Goal: Check status: Check status

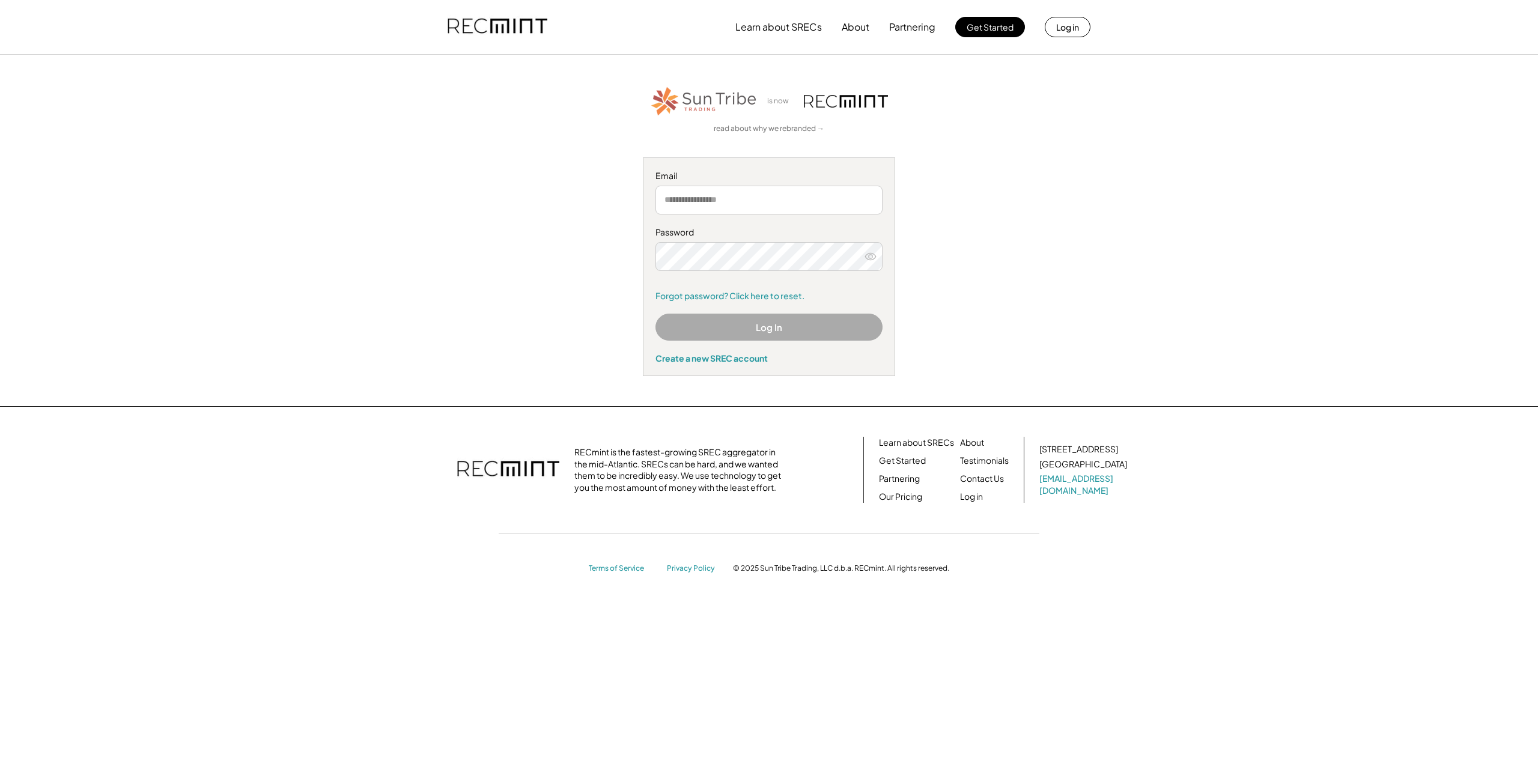
click at [753, 190] on input "email" at bounding box center [769, 200] width 227 height 29
type input "**********"
click at [835, 313] on button "Log In" at bounding box center [769, 327] width 227 height 27
click at [871, 250] on icon at bounding box center [871, 256] width 12 height 12
click at [808, 324] on button "Log In" at bounding box center [769, 327] width 227 height 27
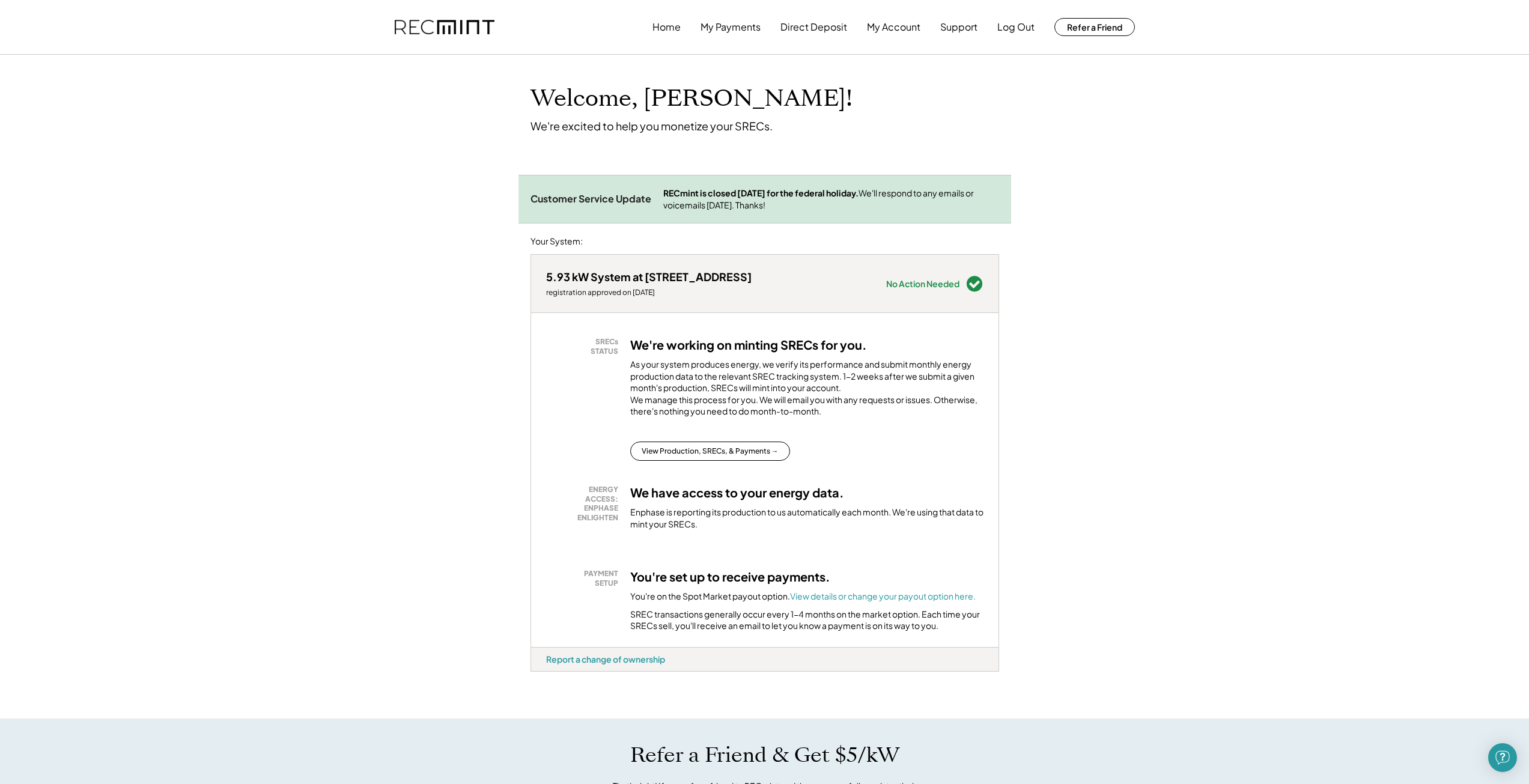
click at [858, 198] on strong "RECmint is closed [DATE] for the federal holiday." at bounding box center [760, 193] width 195 height 11
click at [858, 191] on strong "RECmint is closed [DATE] for the federal holiday." at bounding box center [760, 193] width 195 height 11
click at [879, 31] on button "My Account" at bounding box center [893, 27] width 53 height 24
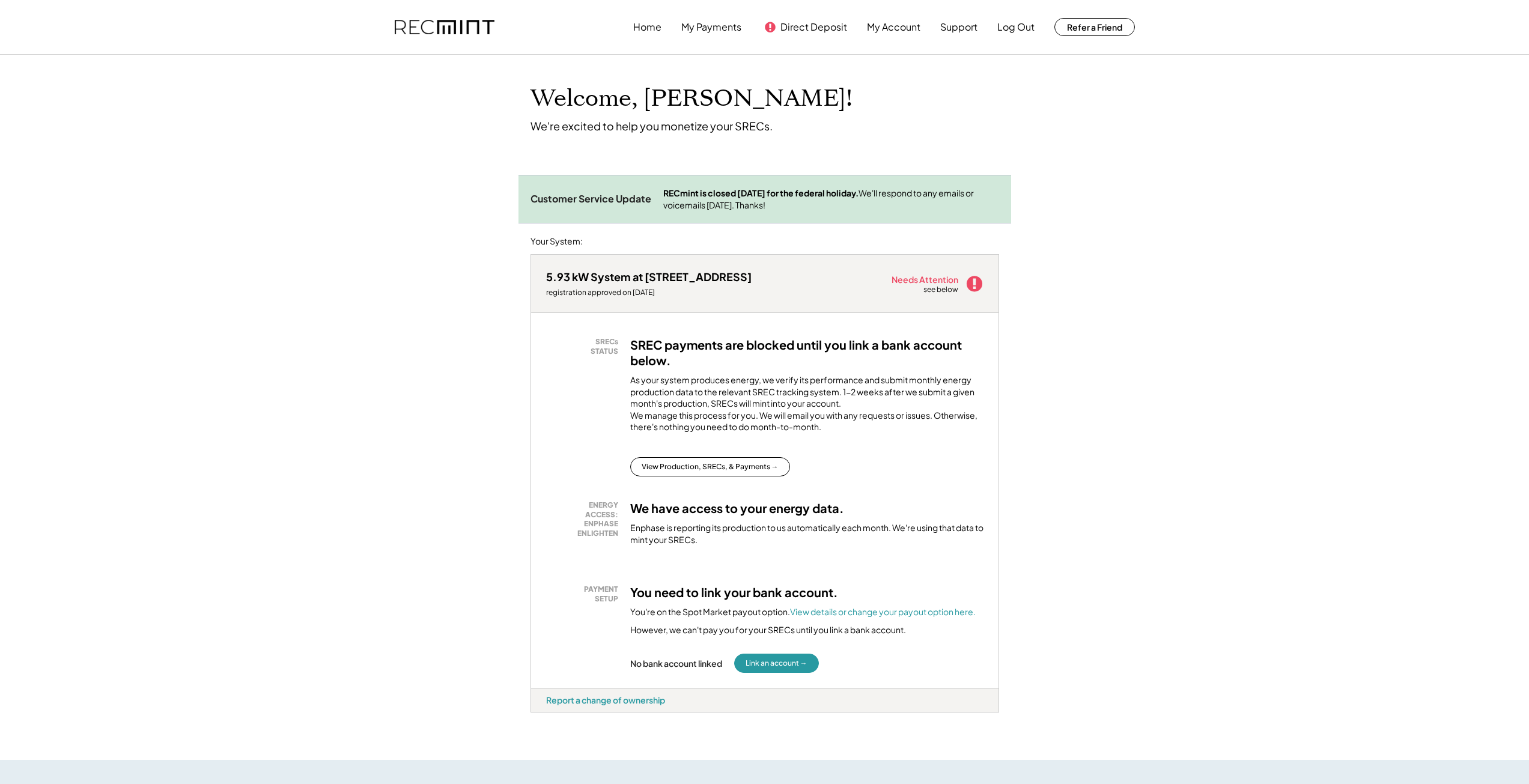
click at [746, 201] on div "RECmint is closed Monday, October 13 for the federal holiday. We'll respond to …" at bounding box center [831, 199] width 336 height 23
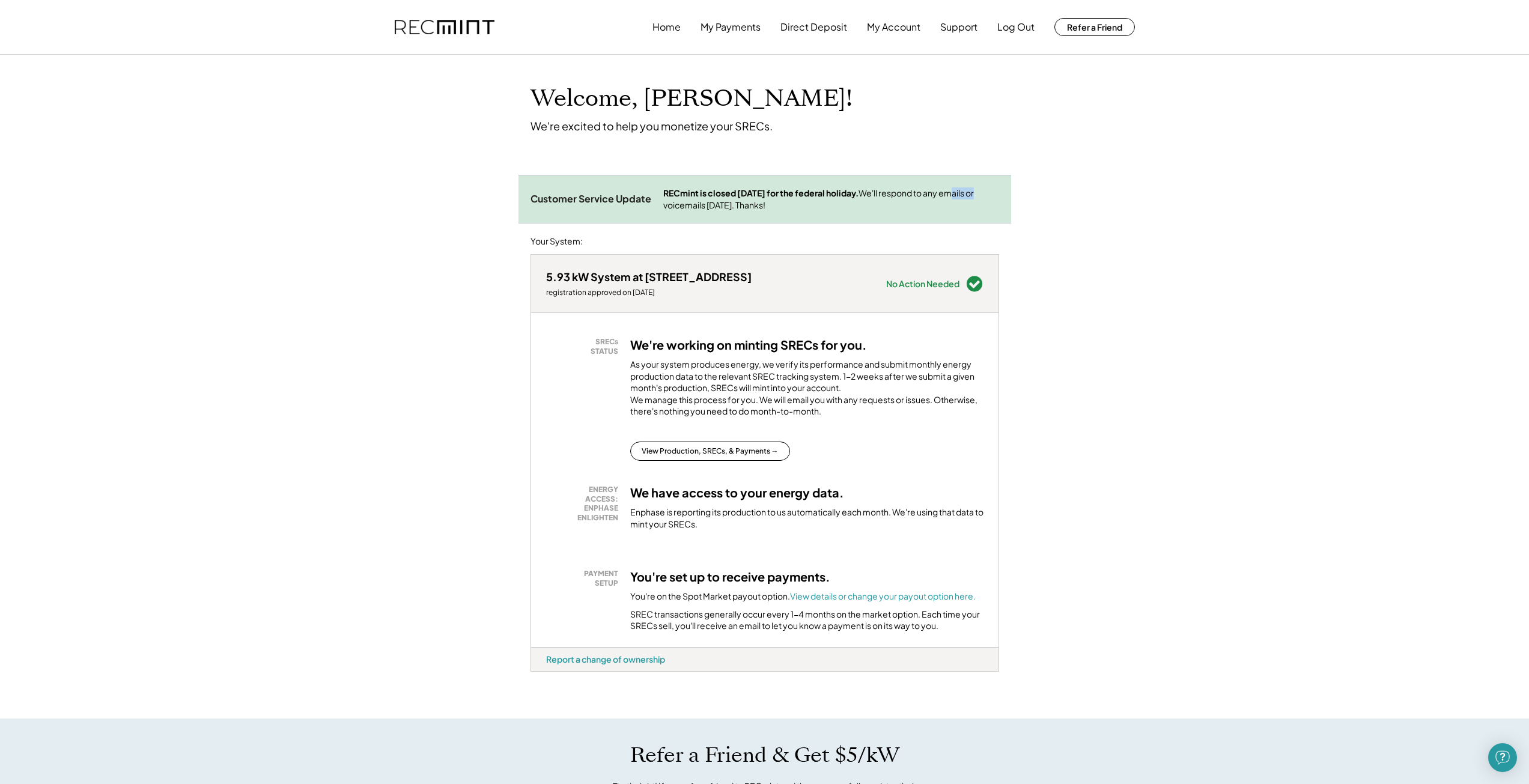
click at [746, 201] on div "RECmint is closed Monday, October 13 for the federal holiday. We'll respond to …" at bounding box center [831, 199] width 336 height 23
click at [747, 200] on div "RECmint is closed Monday, October 13 for the federal holiday. We'll respond to …" at bounding box center [831, 199] width 336 height 23
click at [765, 380] on div "As your system produces energy, we verify its performance and submit monthly en…" at bounding box center [806, 391] width 354 height 65
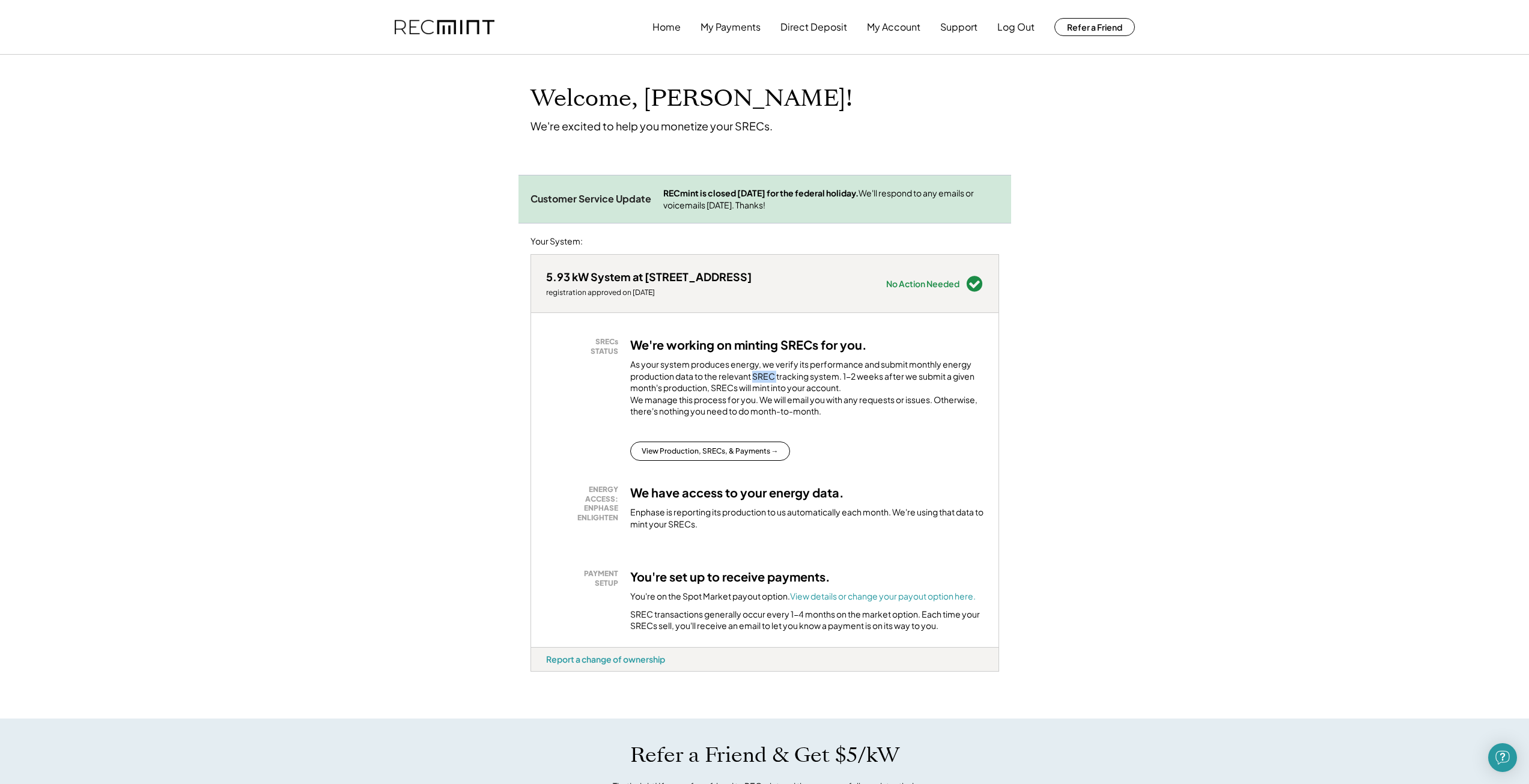
click at [765, 380] on div "As your system produces energy, we verify its performance and submit monthly en…" at bounding box center [806, 391] width 354 height 65
click at [801, 373] on div "As your system produces energy, we verify its performance and submit monthly en…" at bounding box center [806, 391] width 354 height 65
click at [760, 460] on button "View Production, SRECs, & Payments →" at bounding box center [710, 451] width 160 height 19
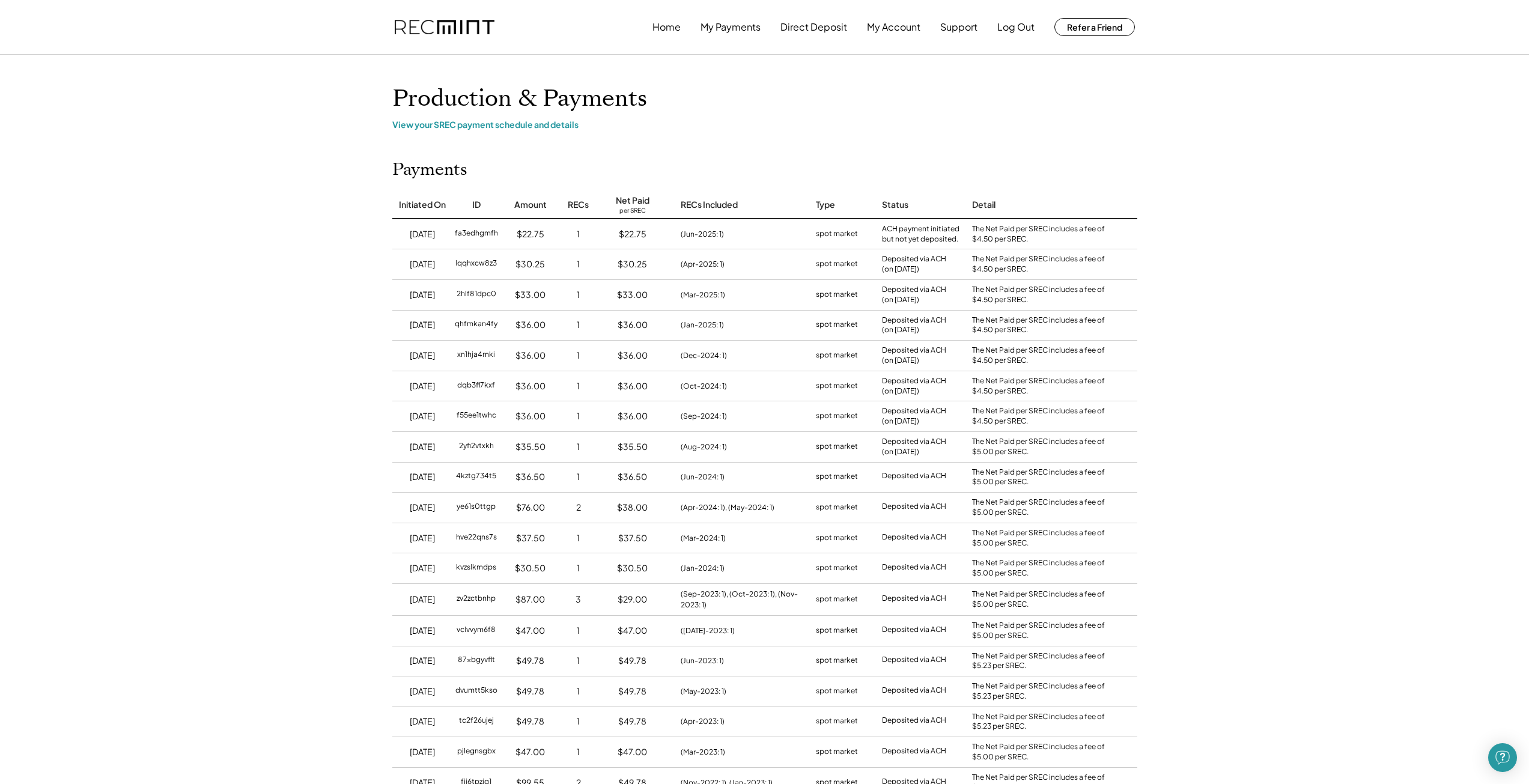
click at [627, 224] on div "$22.75" at bounding box center [632, 234] width 72 height 30
click at [631, 226] on div "$22.75" at bounding box center [632, 234] width 72 height 30
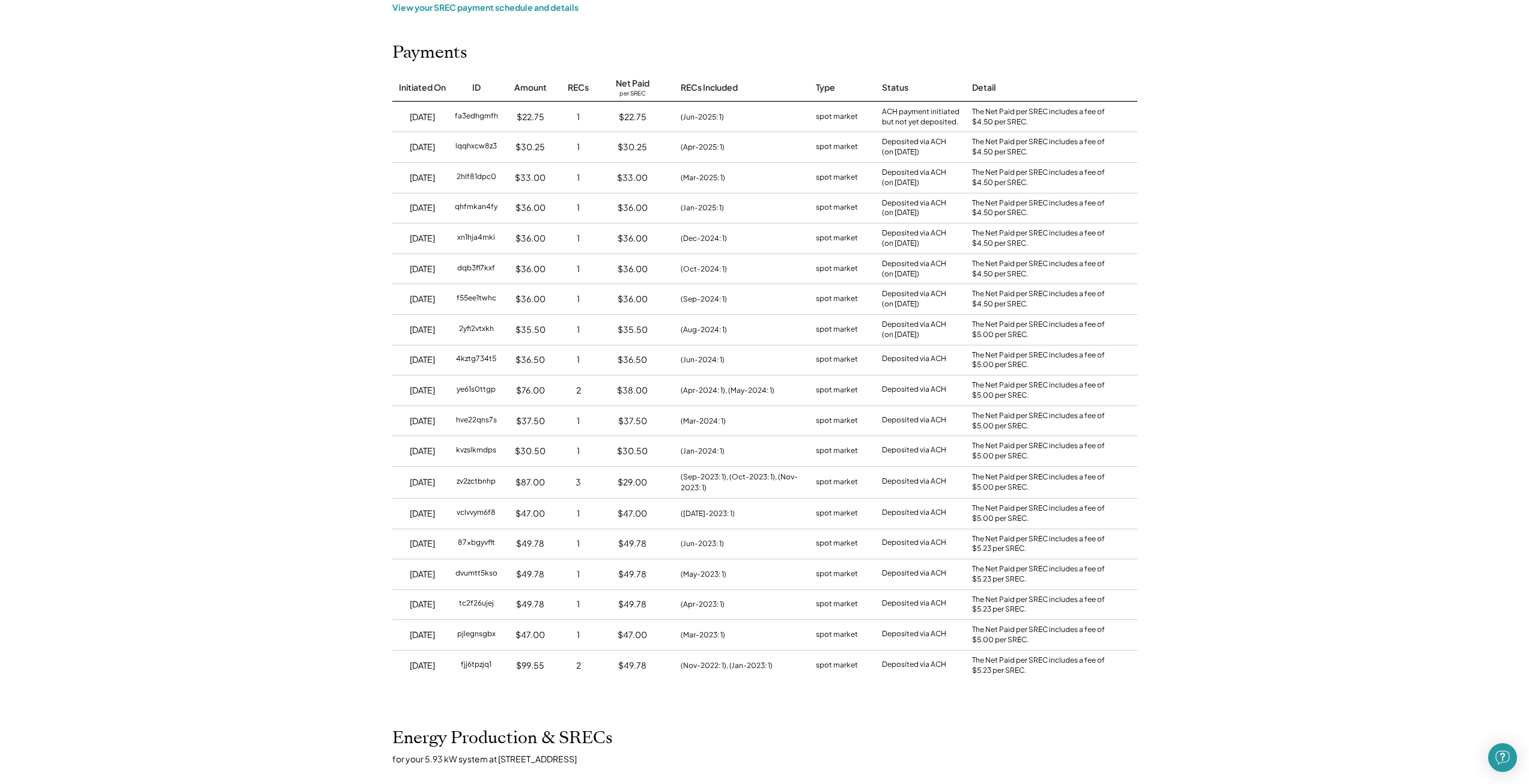
scroll to position [120, 0]
click at [632, 666] on div "$49.78" at bounding box center [632, 662] width 29 height 12
click at [634, 661] on div "$49.78" at bounding box center [632, 662] width 29 height 12
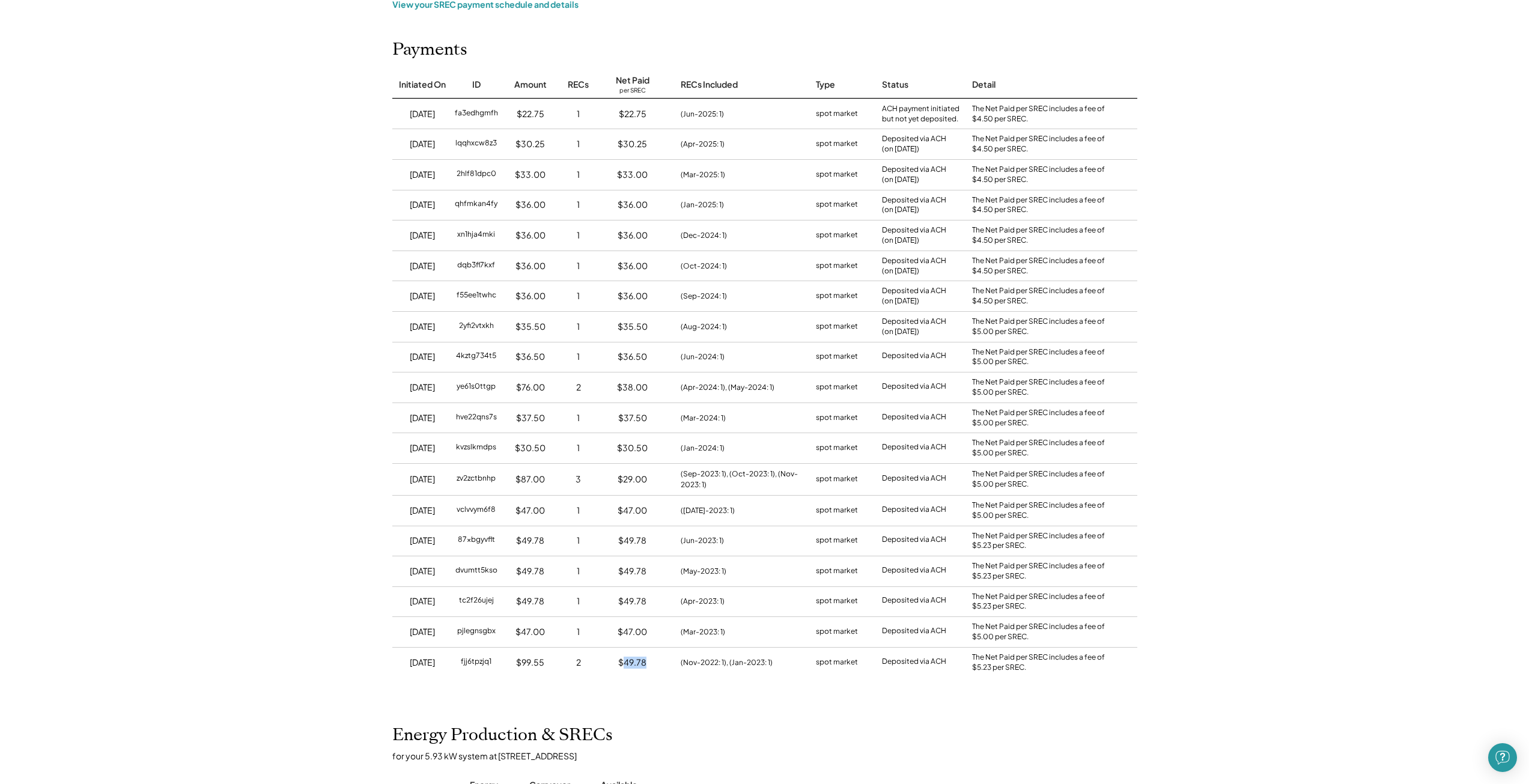
click at [638, 656] on div "$49.78" at bounding box center [632, 662] width 29 height 12
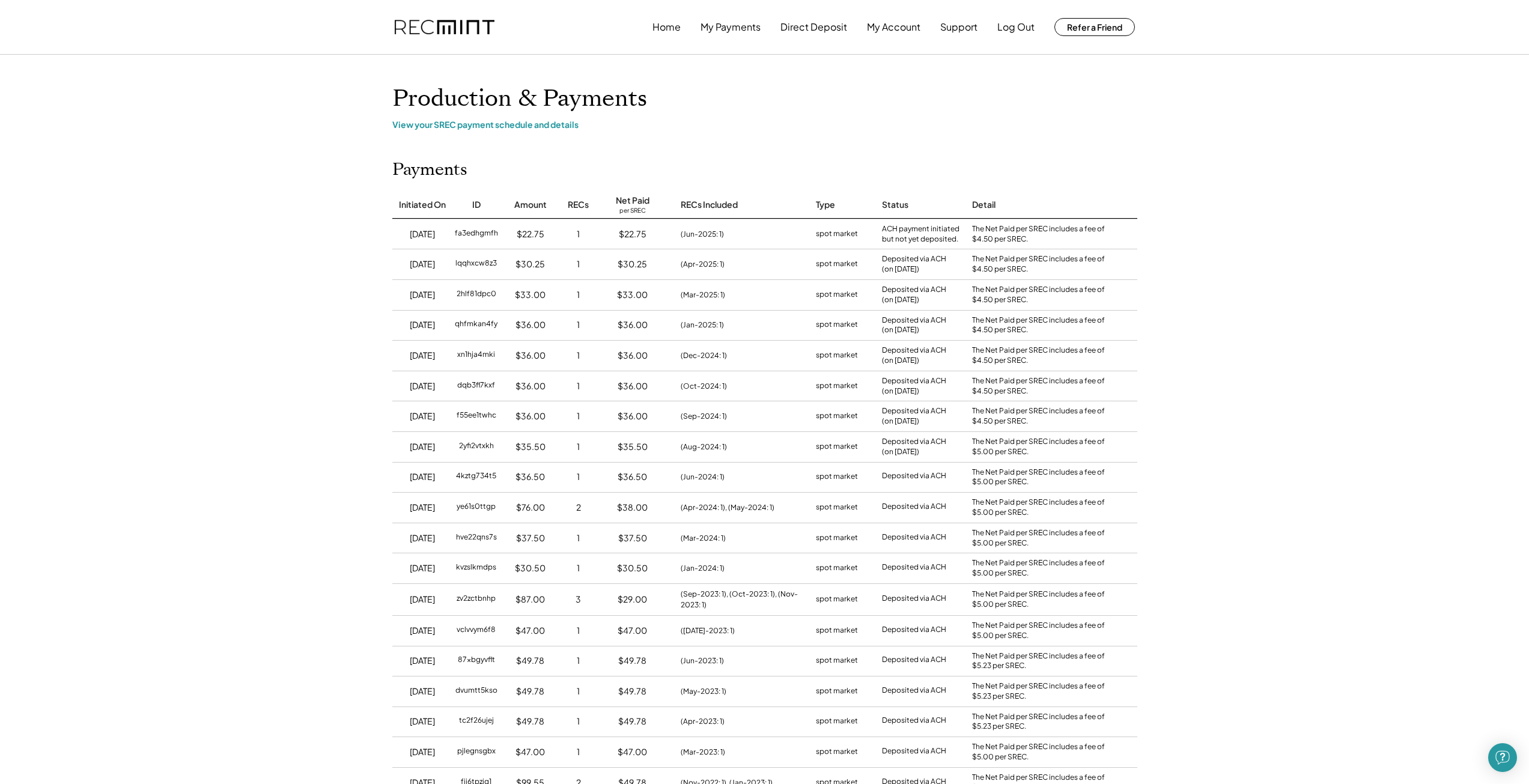
scroll to position [60, 0]
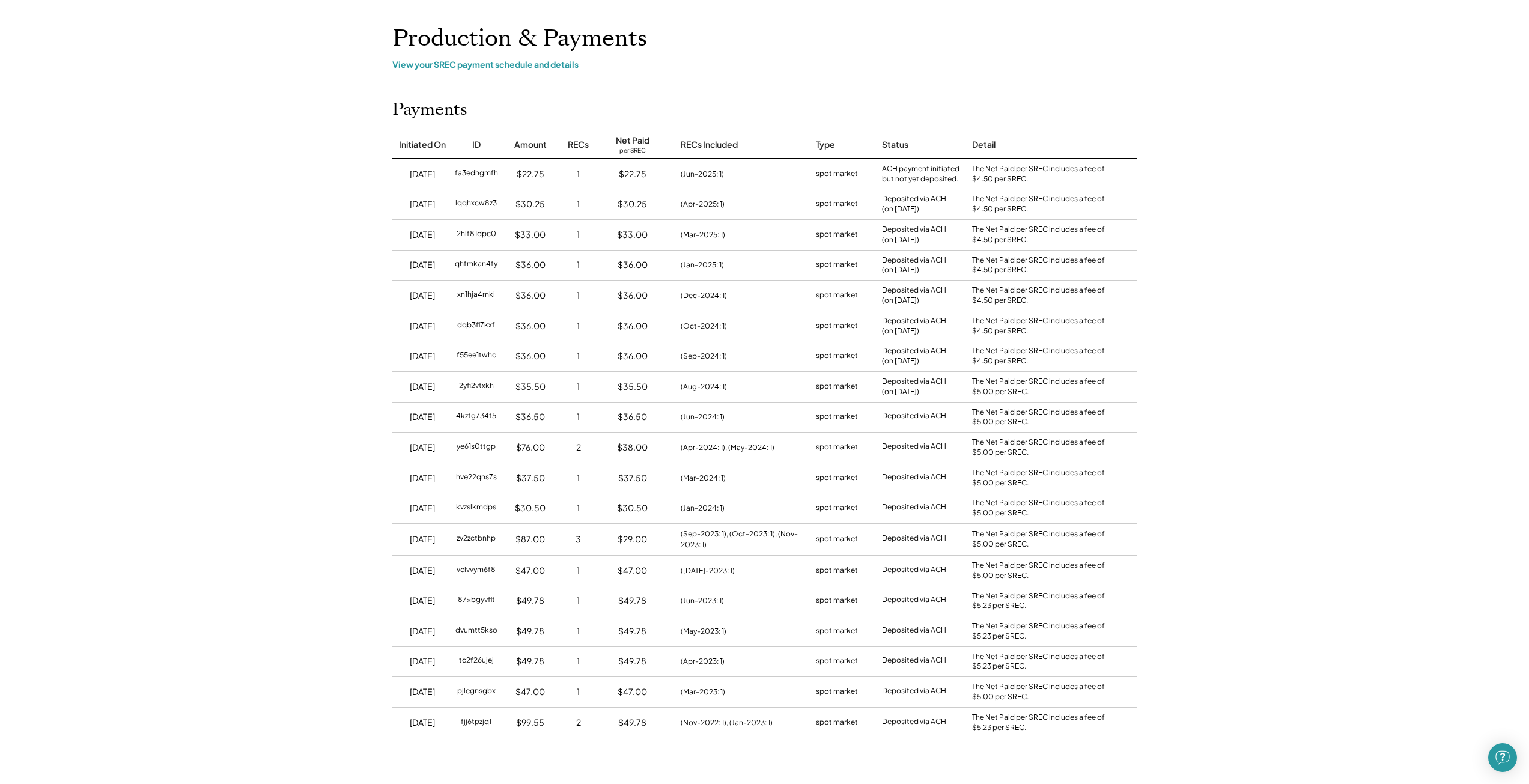
click at [629, 172] on div "$22.75" at bounding box center [632, 174] width 28 height 12
click at [630, 174] on div "$22.75" at bounding box center [632, 174] width 28 height 12
click at [634, 176] on div "$22.75" at bounding box center [632, 174] width 28 height 12
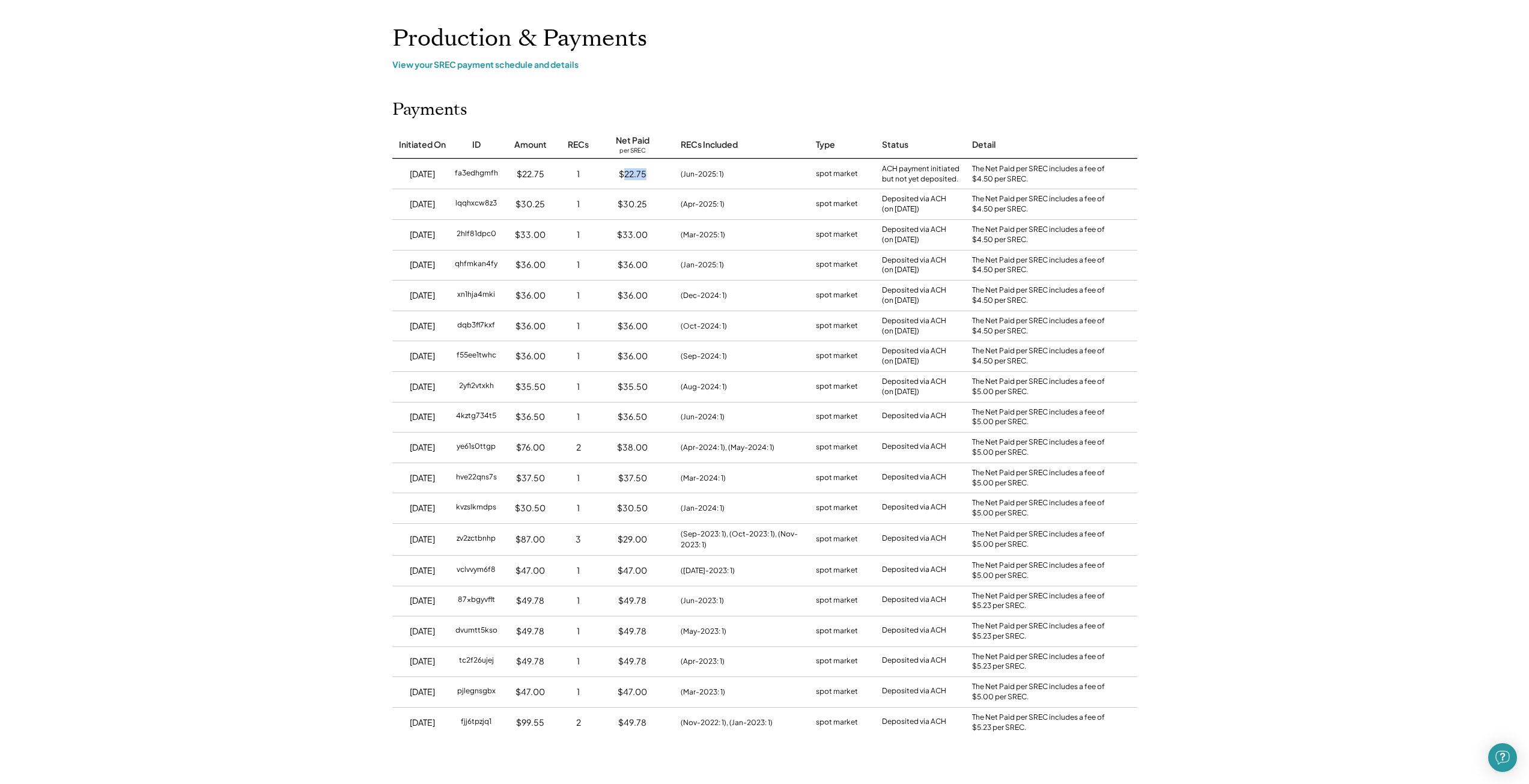
click at [634, 176] on div "$22.75" at bounding box center [632, 174] width 28 height 12
click at [632, 169] on div "$22.75" at bounding box center [632, 174] width 28 height 12
drag, startPoint x: 403, startPoint y: 188, endPoint x: 426, endPoint y: 198, distance: 25.1
click at [426, 198] on div "Initiated On ID Amount RECs Net Paid per SREC RECs Included Type Status Detail …" at bounding box center [764, 434] width 769 height 605
click at [426, 198] on div "5/31/25" at bounding box center [422, 204] width 60 height 30
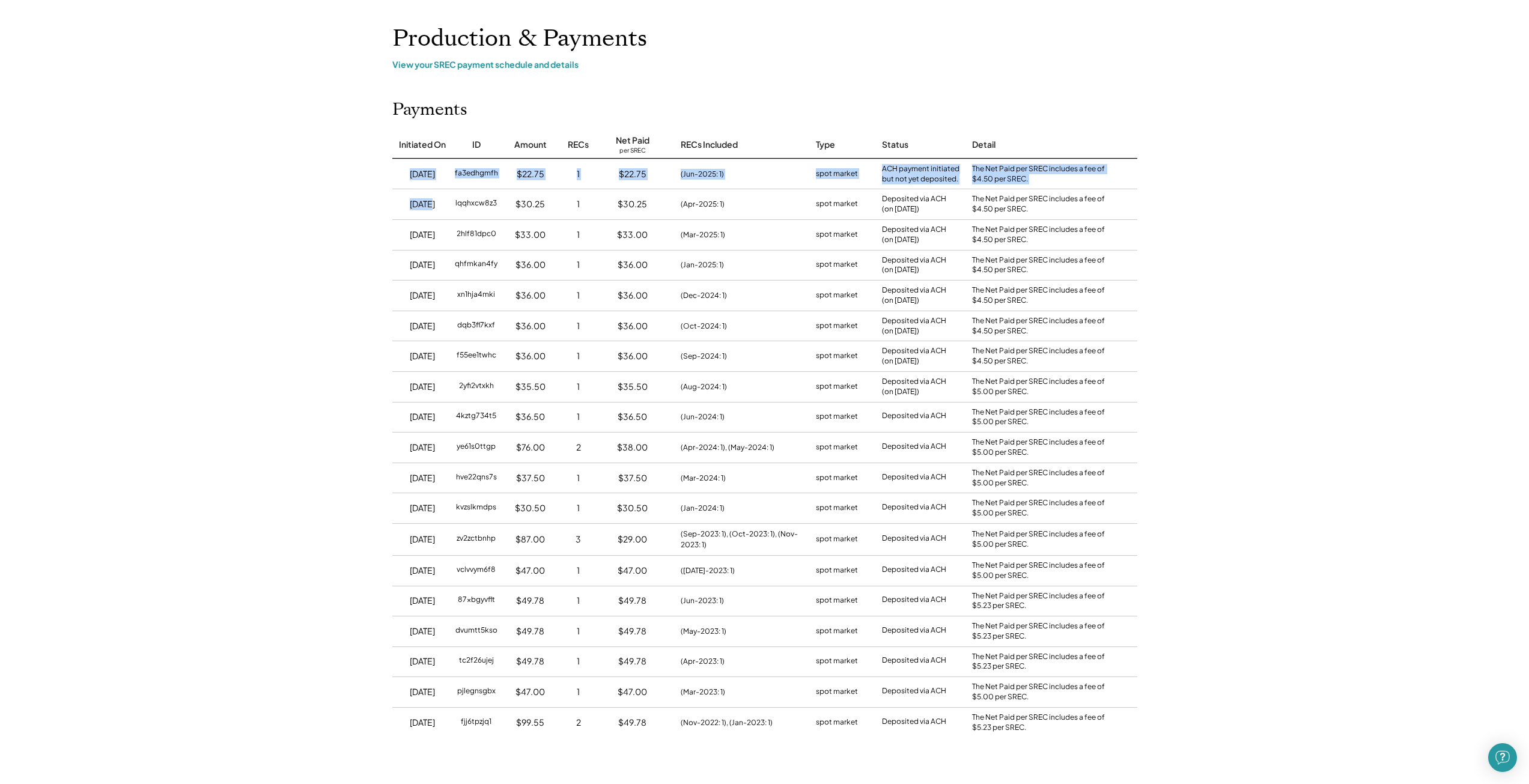
click at [426, 198] on div "5/31/25" at bounding box center [422, 204] width 60 height 30
click at [413, 199] on div "5/31/25" at bounding box center [422, 204] width 25 height 12
click at [402, 198] on div "5/31/25" at bounding box center [422, 204] width 60 height 30
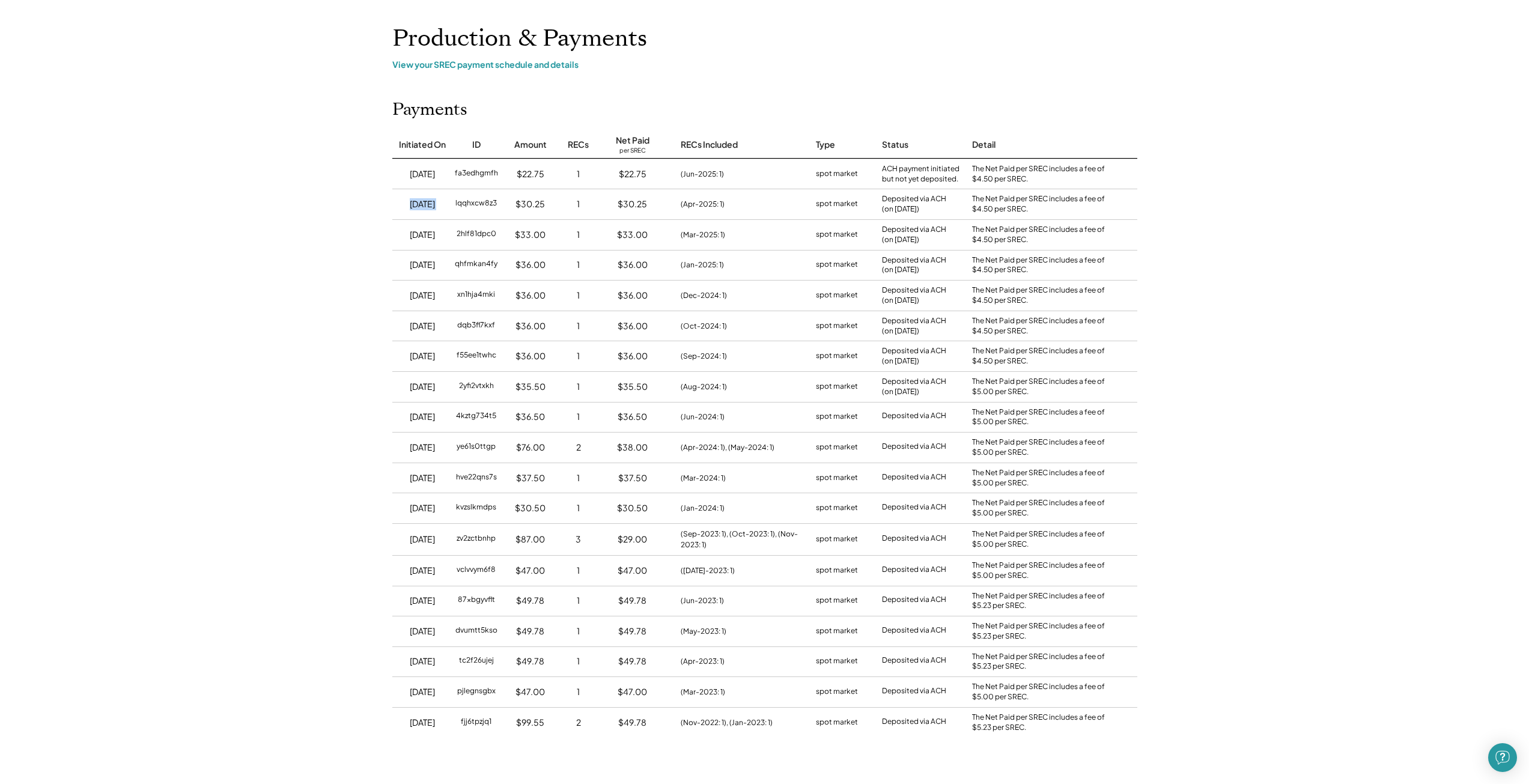
click at [402, 198] on div "5/31/25" at bounding box center [422, 204] width 60 height 30
click at [416, 200] on div "5/31/25" at bounding box center [422, 204] width 25 height 12
click at [429, 193] on div "5/31/25" at bounding box center [422, 204] width 60 height 30
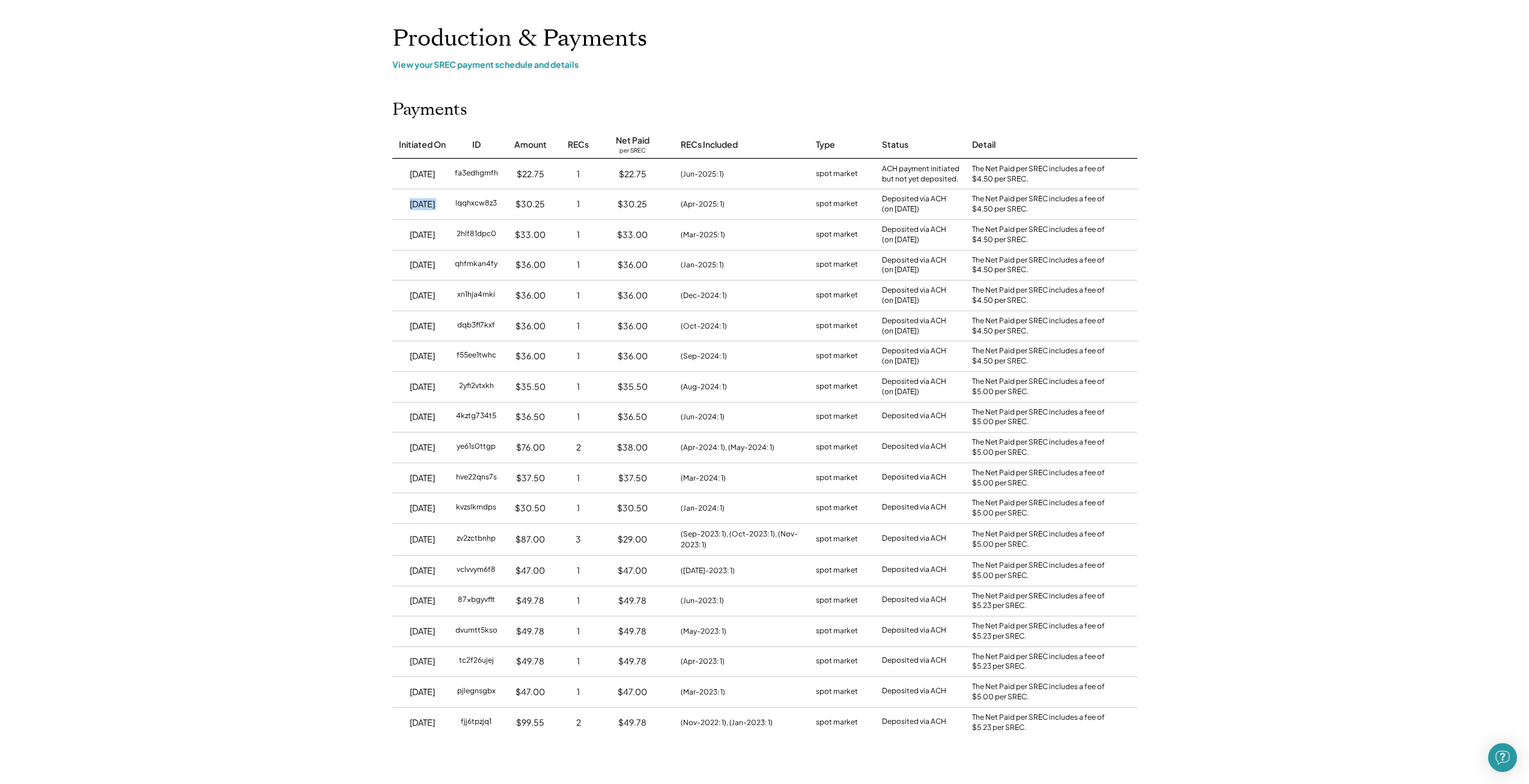
click at [434, 193] on div "5/31/25" at bounding box center [422, 204] width 60 height 30
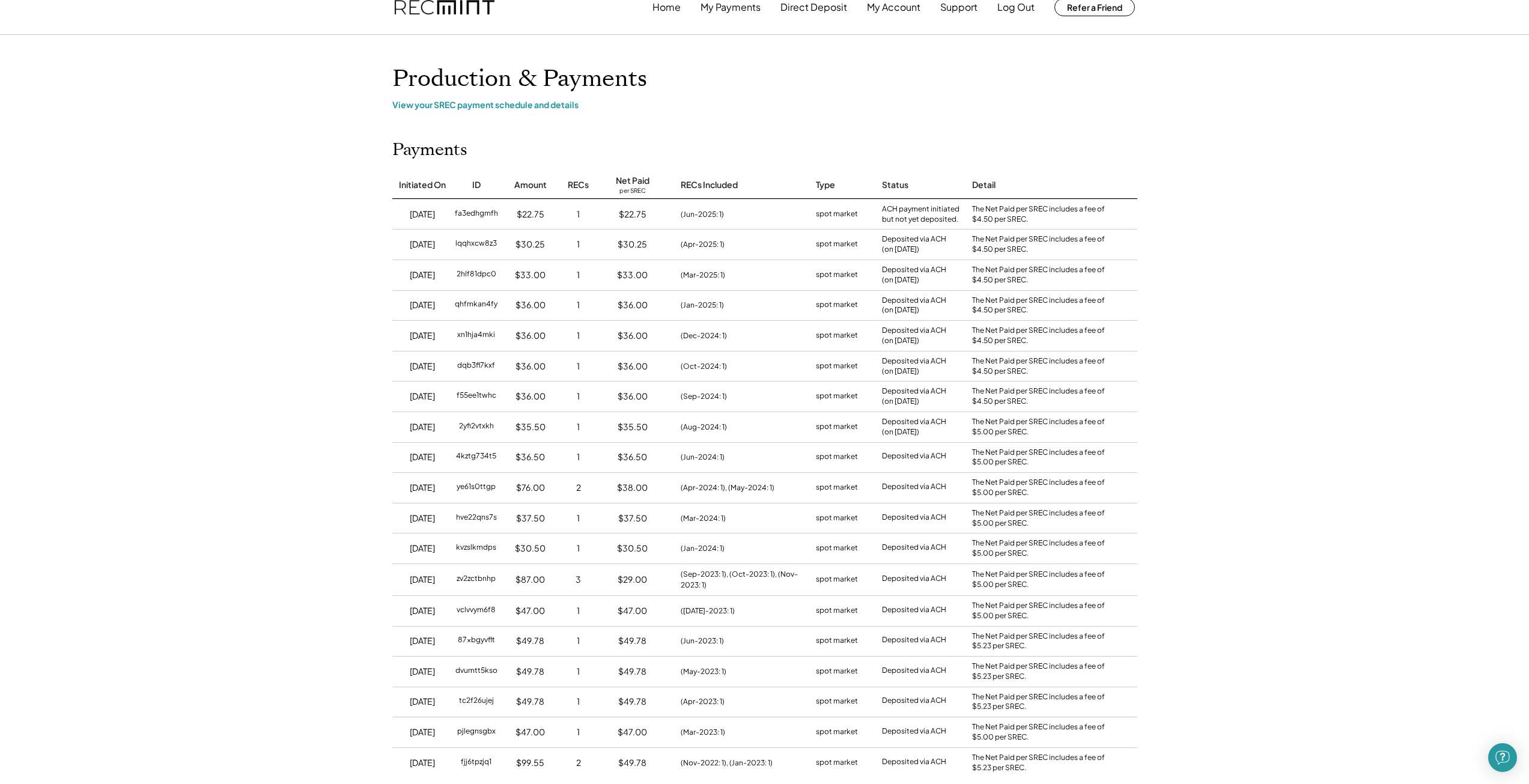
scroll to position [0, 0]
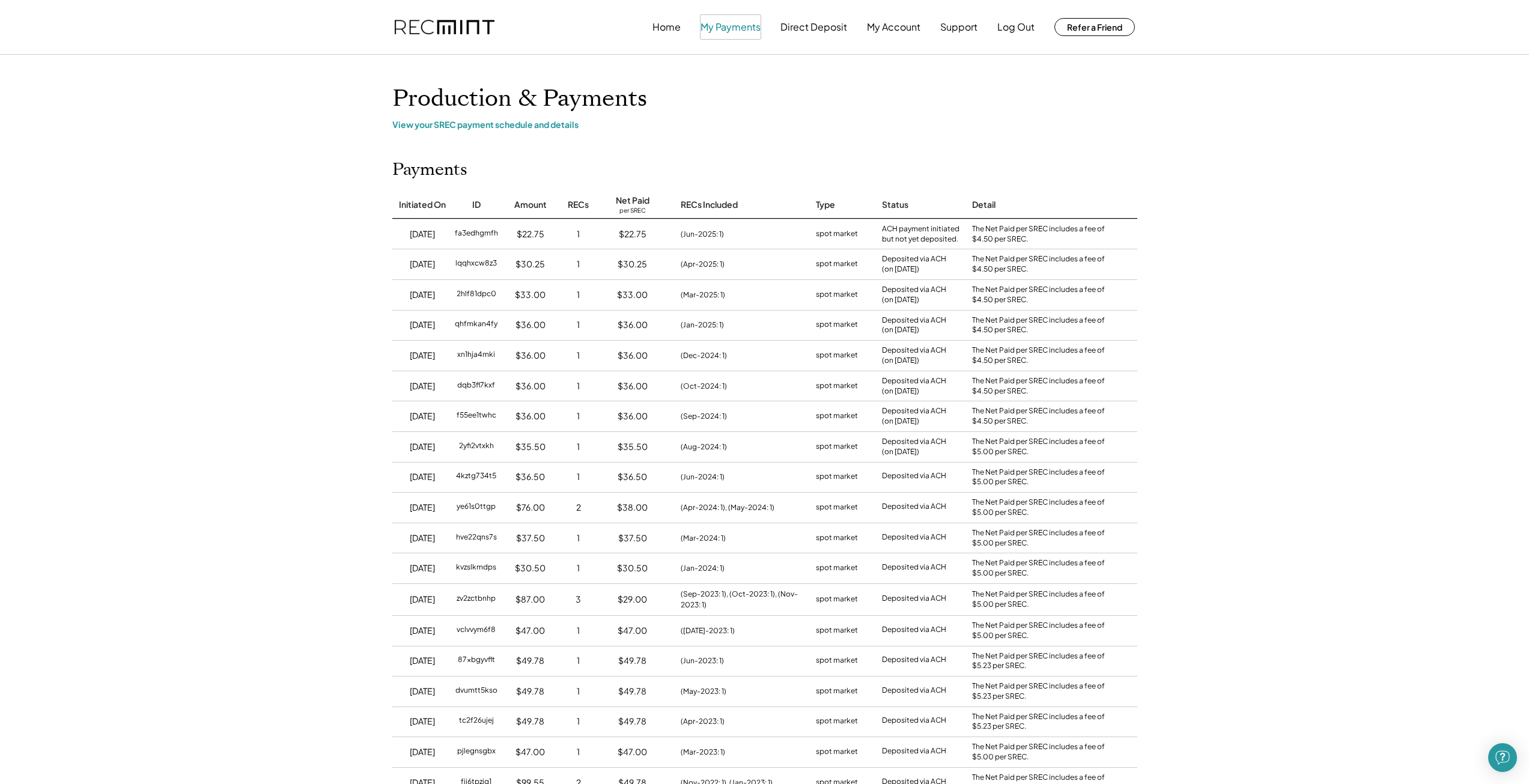
click at [749, 32] on button "My Payments" at bounding box center [730, 27] width 60 height 24
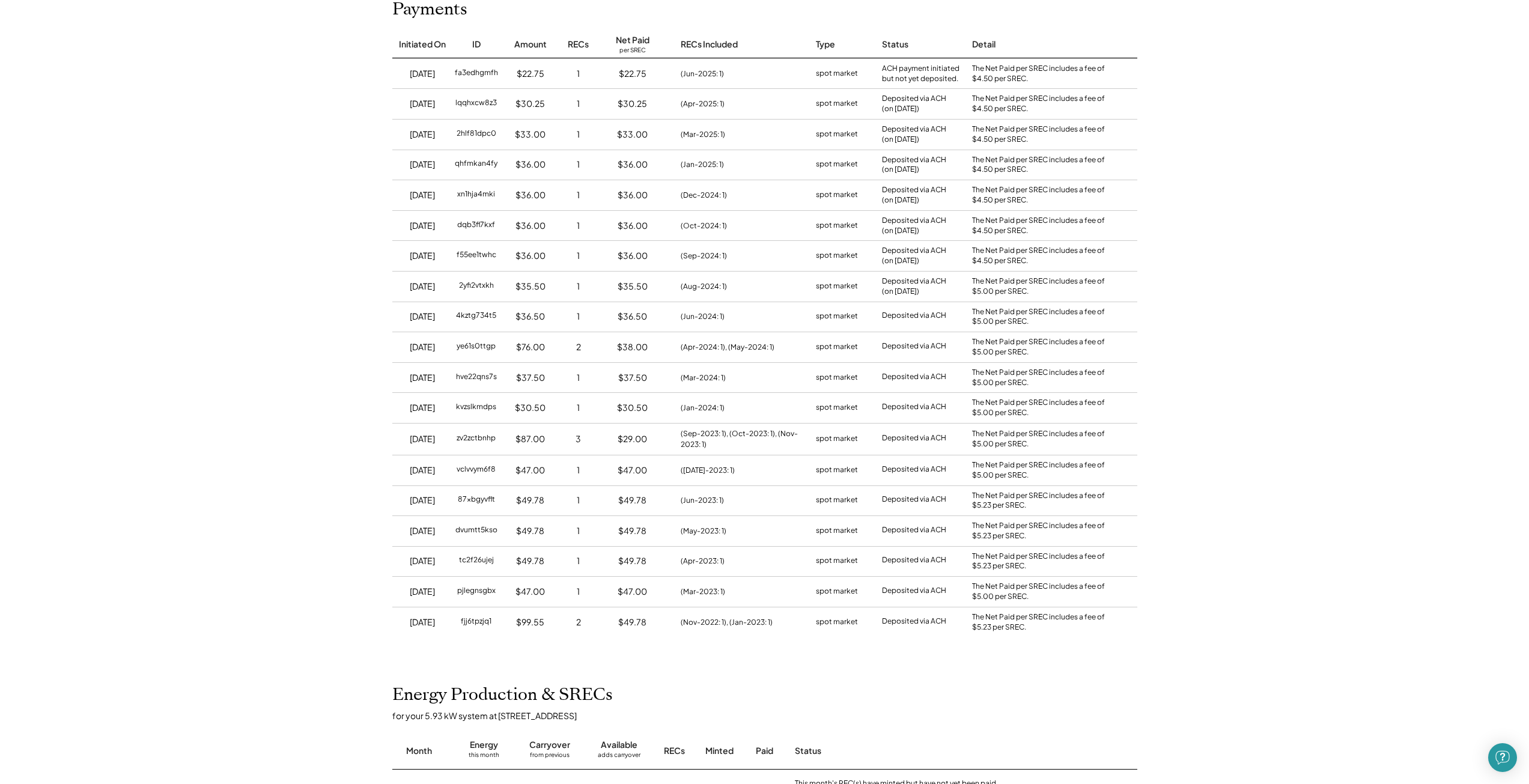
scroll to position [41, 0]
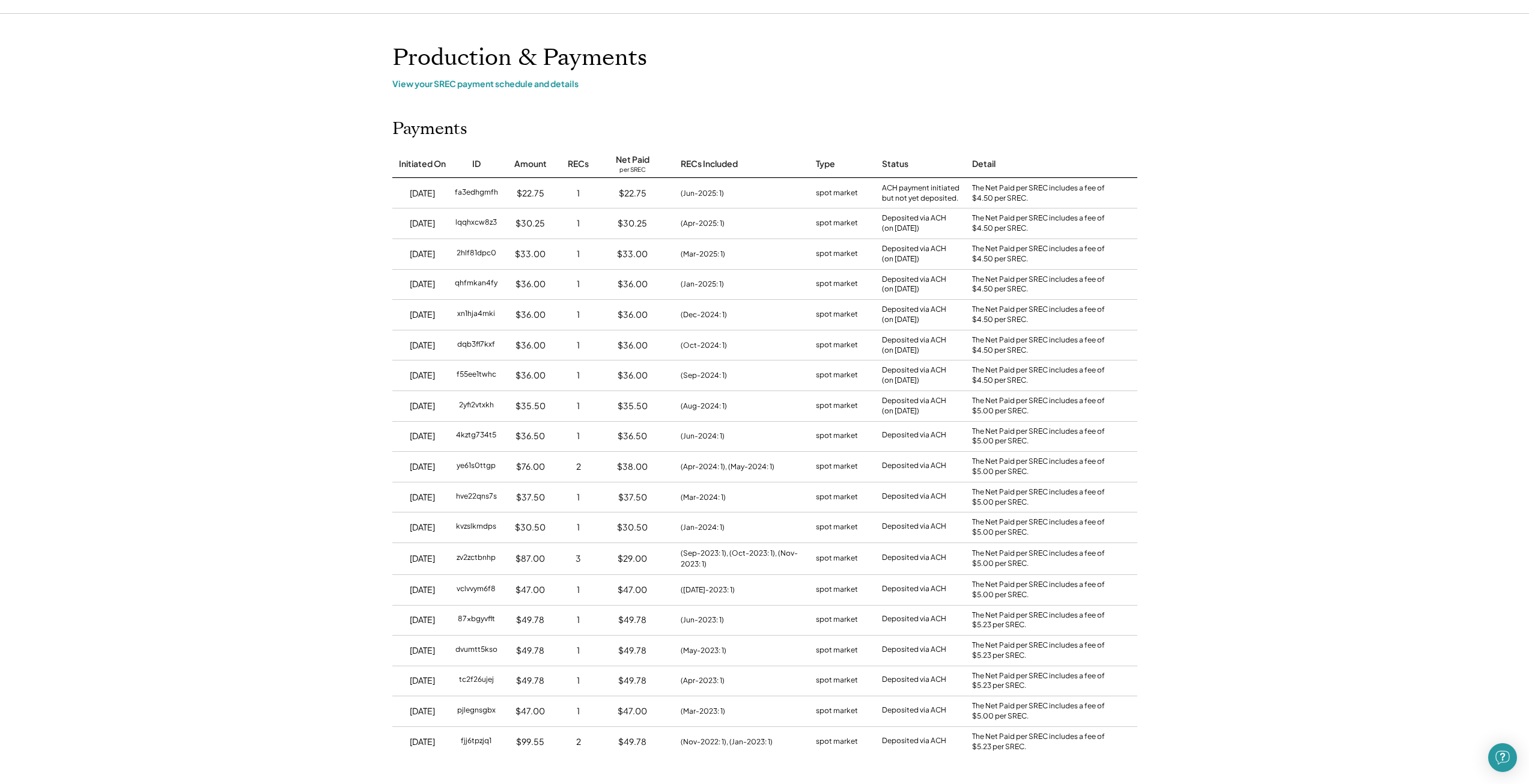
drag, startPoint x: 680, startPoint y: 386, endPoint x: 647, endPoint y: 331, distance: 64.1
click at [680, 386] on div "(Sep-2024: 1)" at bounding box center [736, 375] width 135 height 30
